Goal: Task Accomplishment & Management: Use online tool/utility

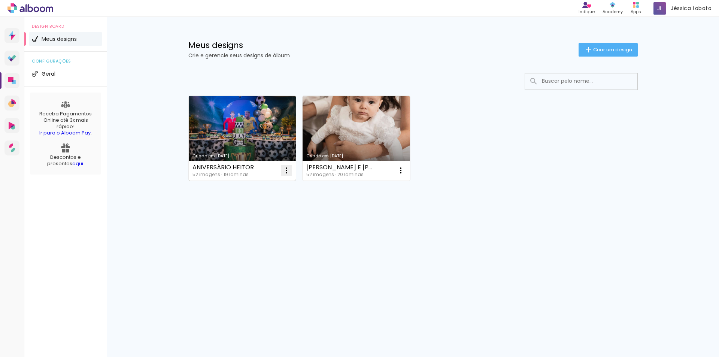
click at [288, 169] on iron-icon at bounding box center [286, 170] width 9 height 9
click at [217, 122] on link "Criado em [DATE]" at bounding box center [242, 138] width 107 height 85
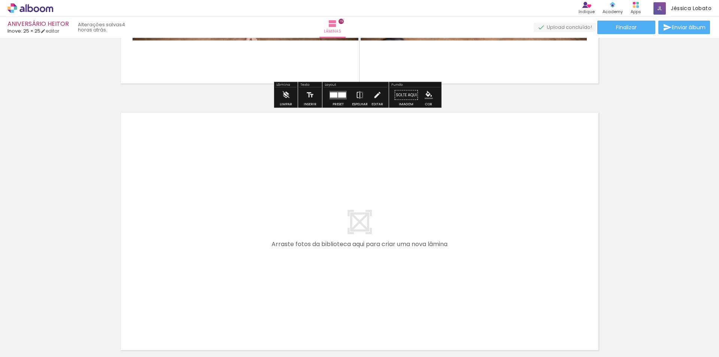
scroll to position [4828, 0]
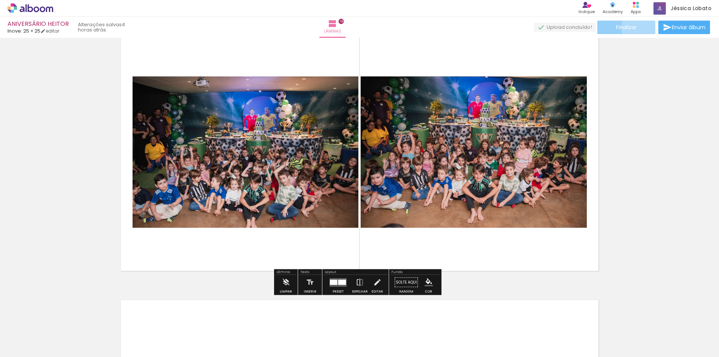
click at [636, 27] on paper-button "Finalizar" at bounding box center [626, 27] width 58 height 13
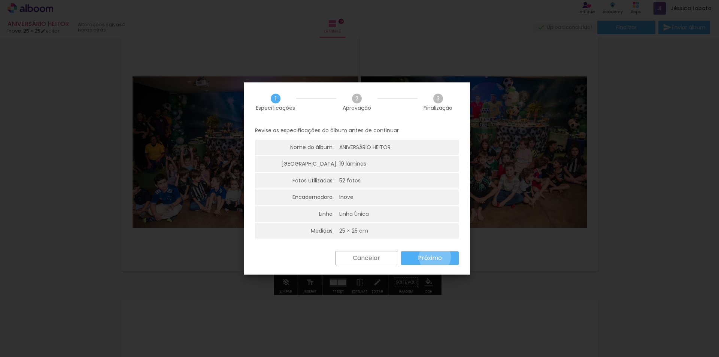
click at [0, 0] on slot "Próximo" at bounding box center [0, 0] width 0 height 0
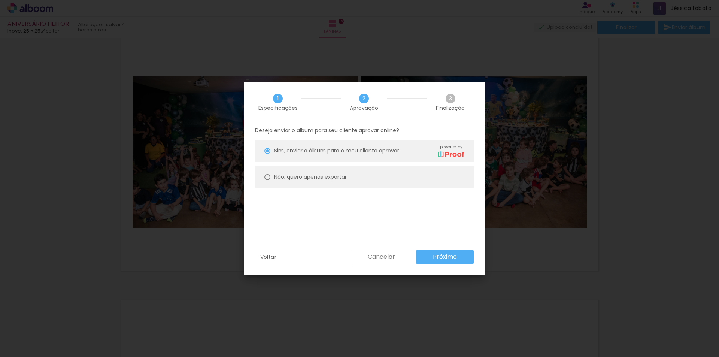
click at [0, 0] on slot "Não, quero apenas exportar" at bounding box center [0, 0] width 0 height 0
type paper-radio-button "on"
click at [0, 0] on slot "Próximo" at bounding box center [0, 0] width 0 height 0
type input "Alta, 300 DPI"
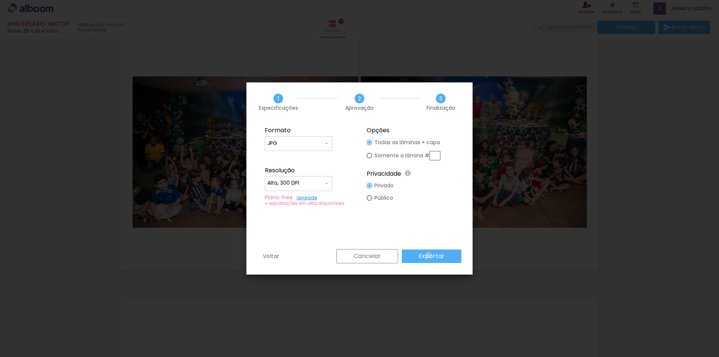
click at [0, 0] on slot "Exportar" at bounding box center [0, 0] width 0 height 0
